Goal: Information Seeking & Learning: Learn about a topic

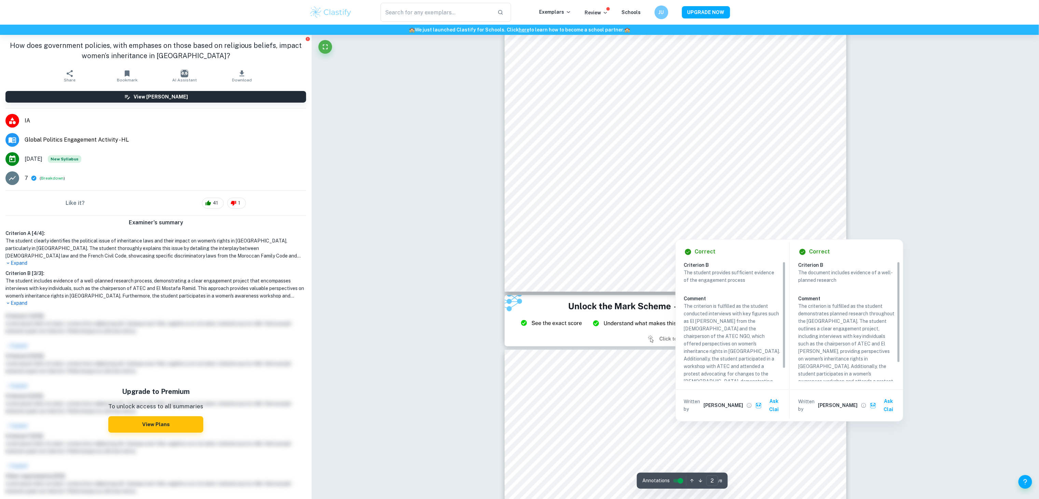
scroll to position [695, 0]
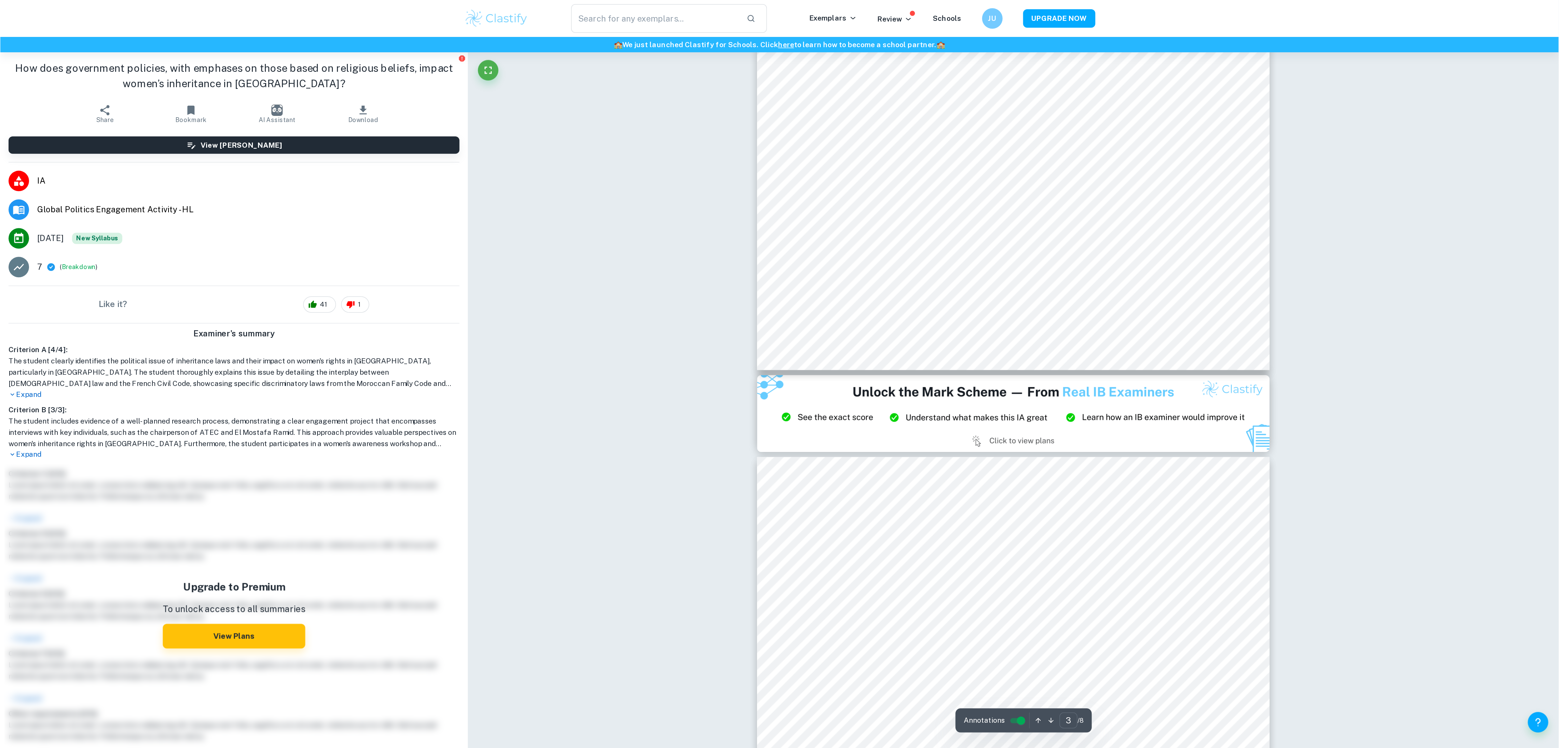
scroll to position [21, 0]
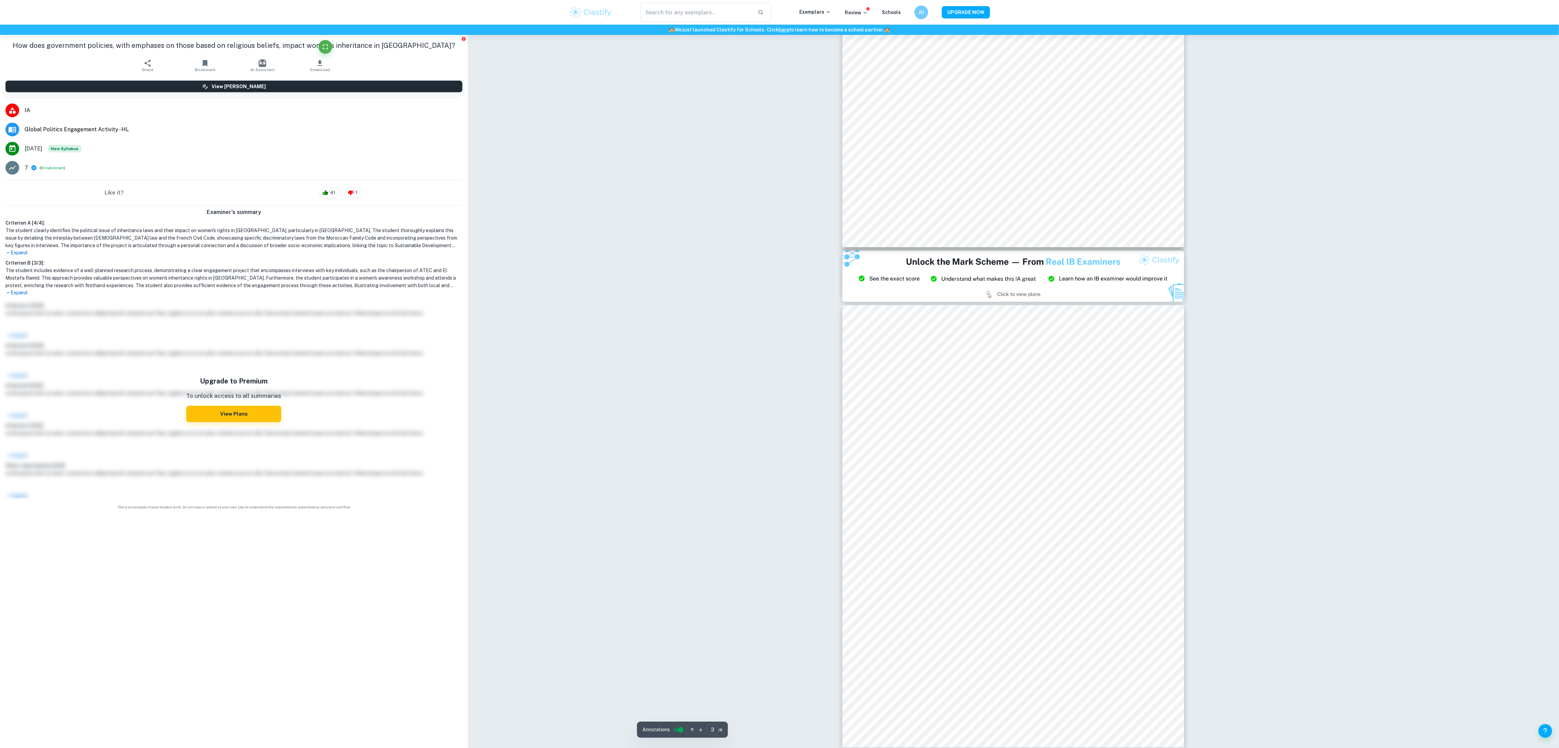
drag, startPoint x: 975, startPoint y: 0, endPoint x: 769, endPoint y: 318, distance: 379.0
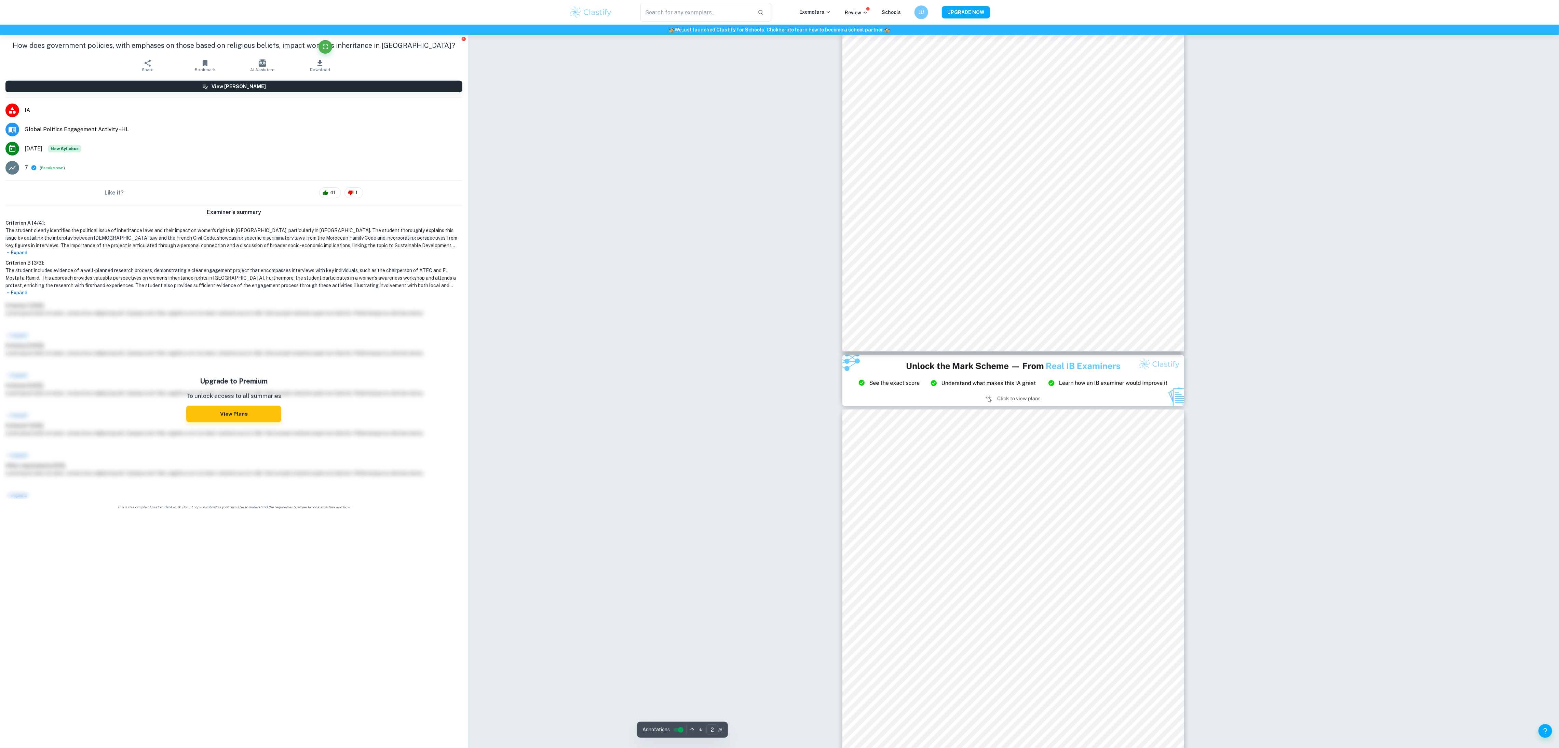
scroll to position [626, 0]
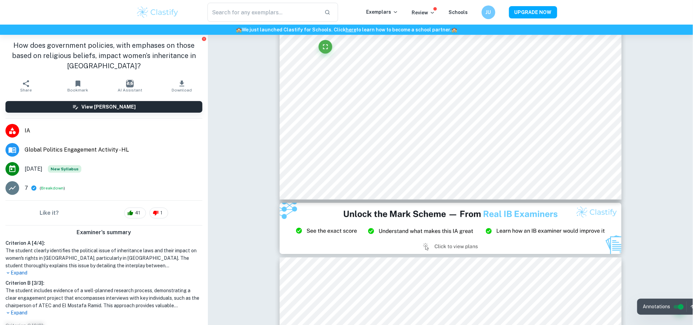
scroll to position [886, 0]
